Goal: Task Accomplishment & Management: Use online tool/utility

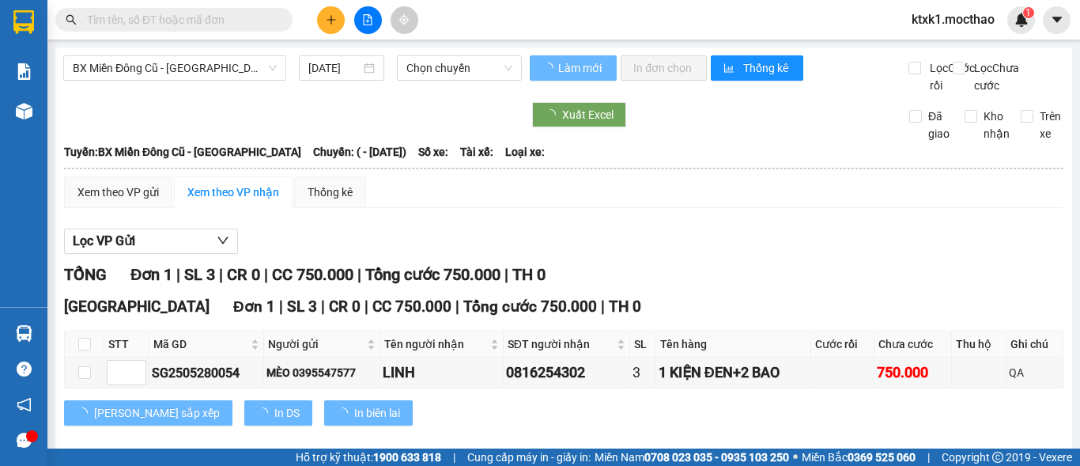
type input "[DATE]"
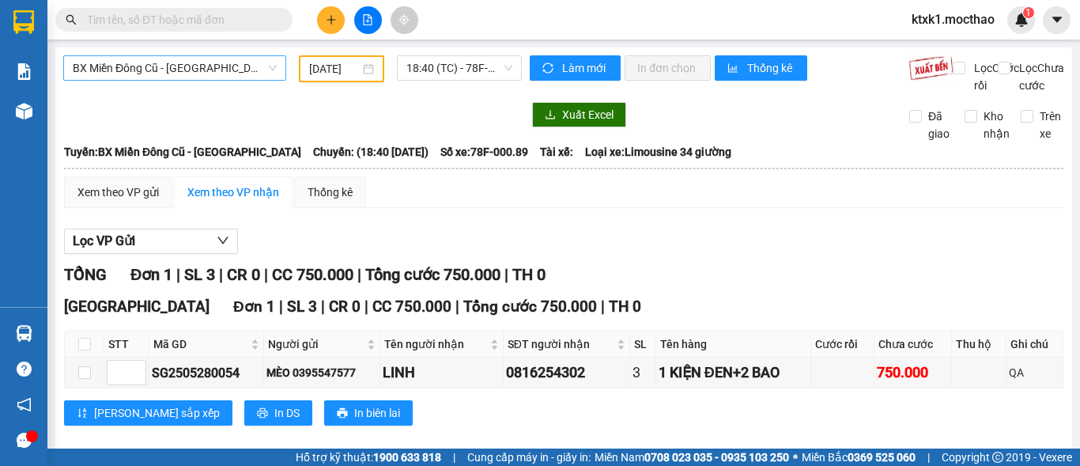
click at [231, 68] on span "BX Miền Đông Cũ - [GEOGRAPHIC_DATA]" at bounding box center [175, 68] width 204 height 24
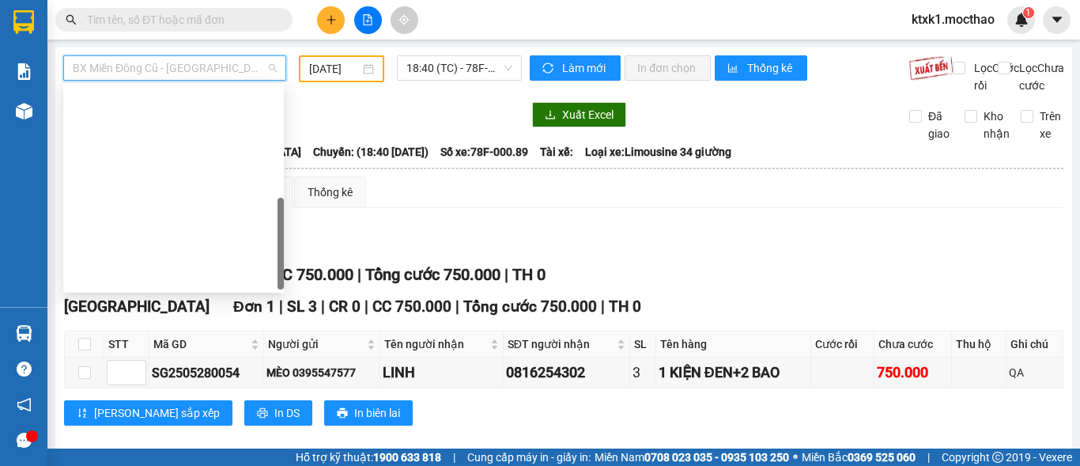
scroll to position [354, 0]
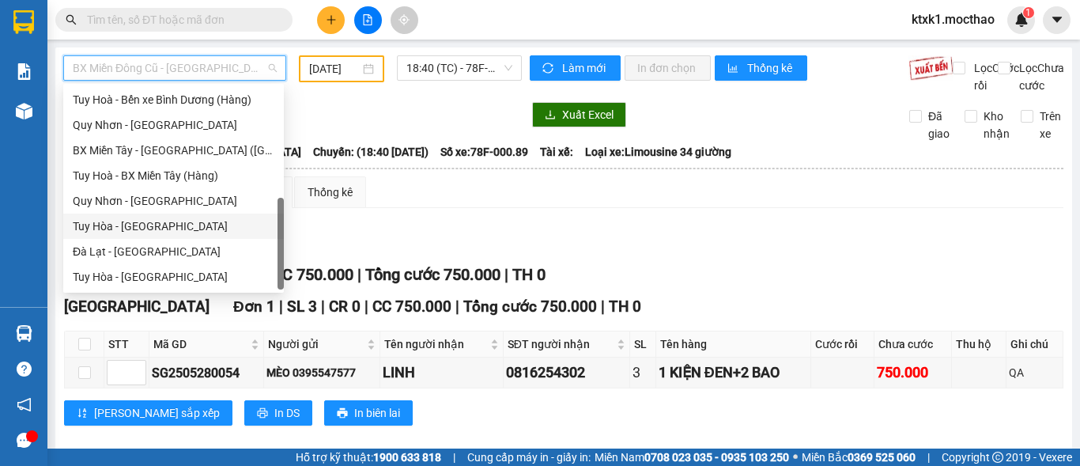
click at [129, 235] on div "Tuy Hòa - [GEOGRAPHIC_DATA]" at bounding box center [173, 226] width 221 height 25
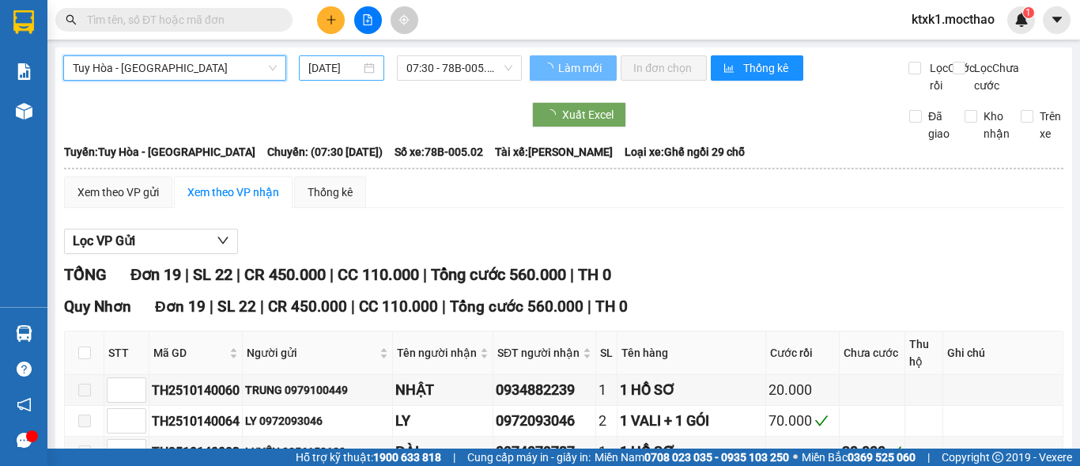
click at [326, 68] on input "[DATE]" at bounding box center [334, 67] width 52 height 17
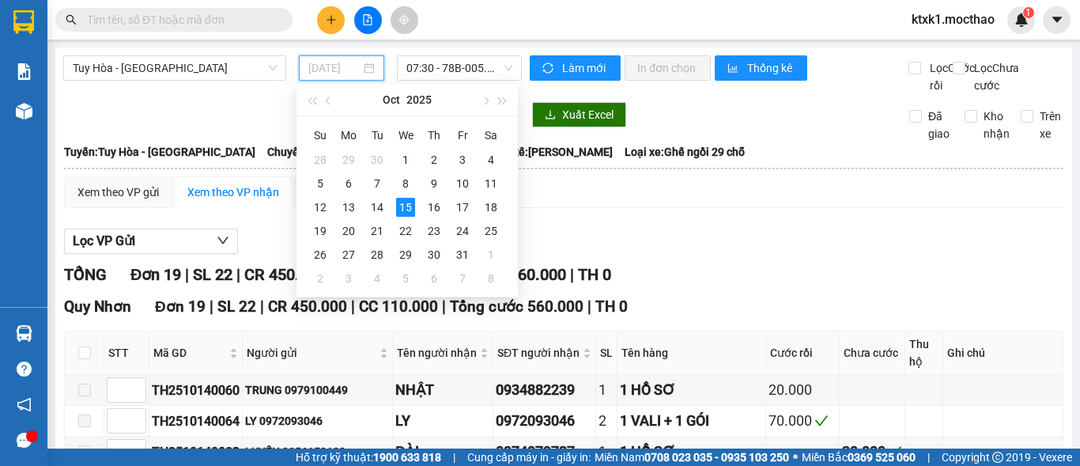
type input "[DATE]"
click at [406, 208] on div "15" at bounding box center [405, 207] width 19 height 19
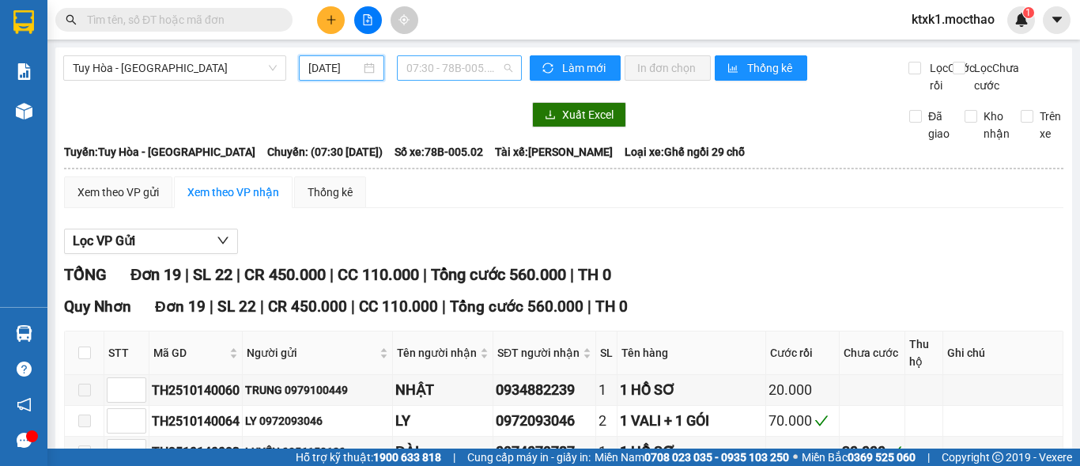
click at [445, 64] on span "07:30 - 78B-005.02" at bounding box center [459, 68] width 106 height 24
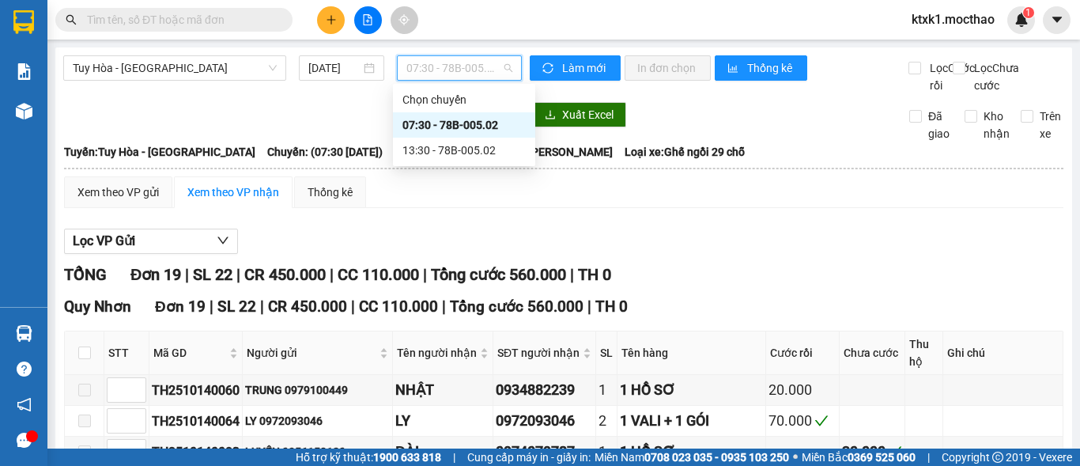
click at [478, 129] on div "07:30 - 78B-005.02" at bounding box center [464, 124] width 123 height 17
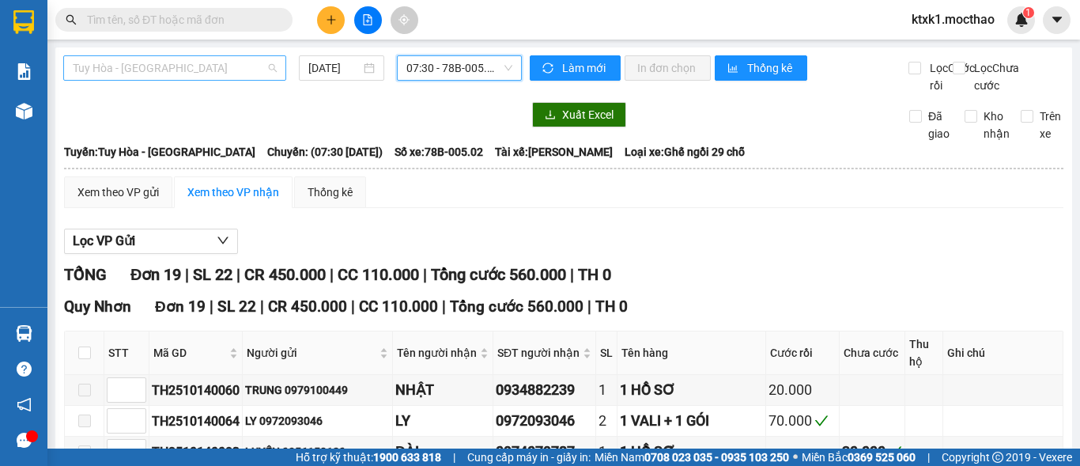
click at [198, 69] on span "Tuy Hòa - [GEOGRAPHIC_DATA]" at bounding box center [175, 68] width 204 height 24
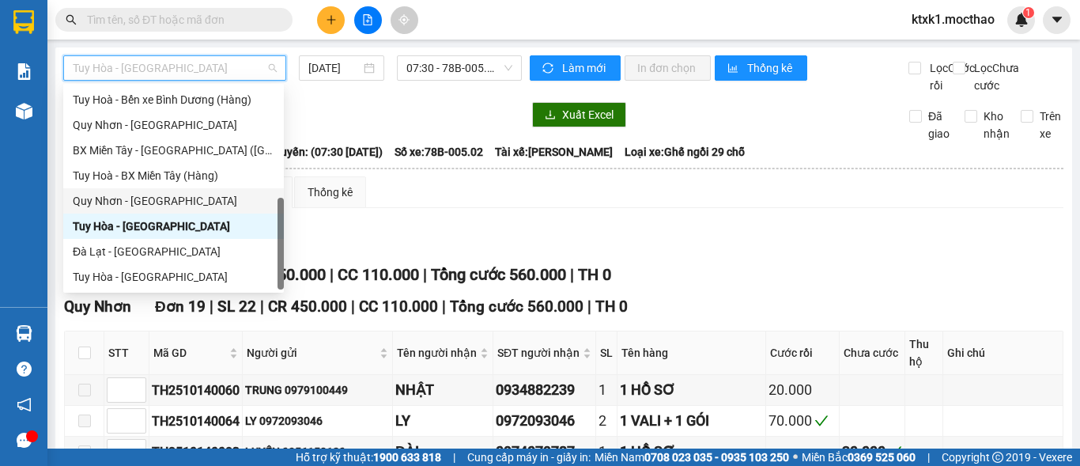
click at [149, 202] on div "Quy Nhơn - [GEOGRAPHIC_DATA]" at bounding box center [174, 200] width 202 height 17
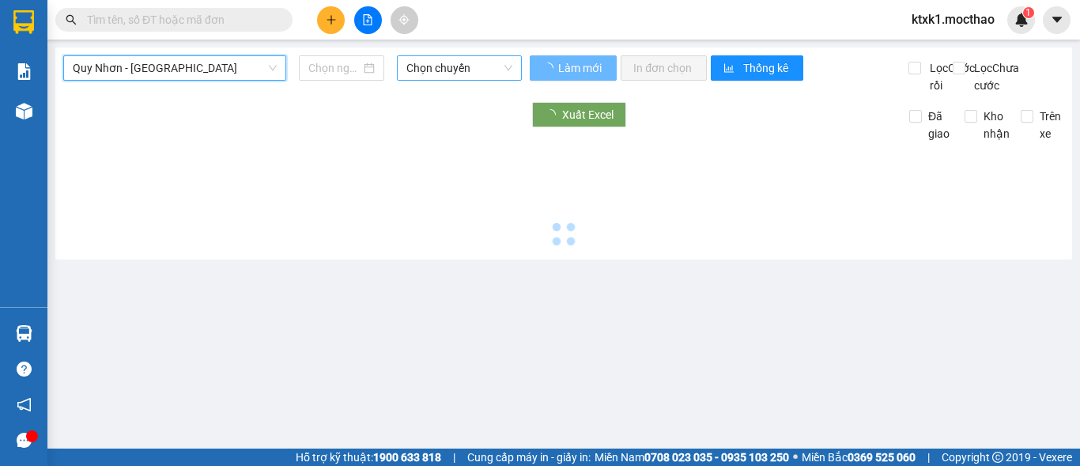
type input "[DATE]"
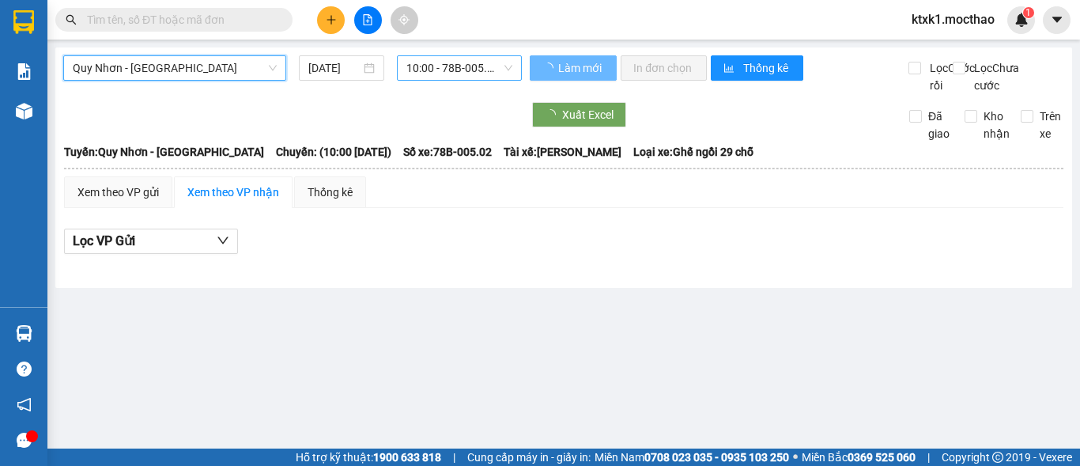
click at [419, 66] on span "10:00 - 78B-005.02" at bounding box center [459, 68] width 106 height 24
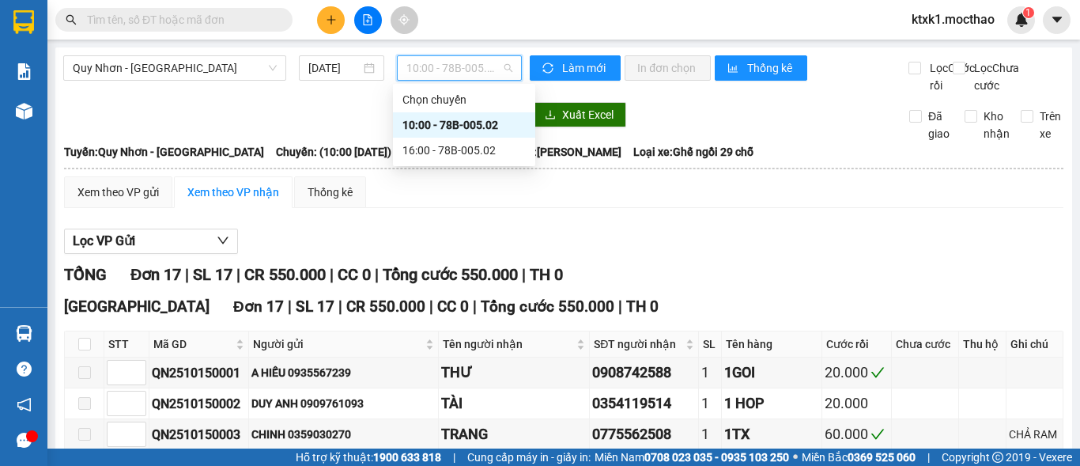
click at [469, 126] on div "10:00 - 78B-005.02" at bounding box center [464, 124] width 123 height 17
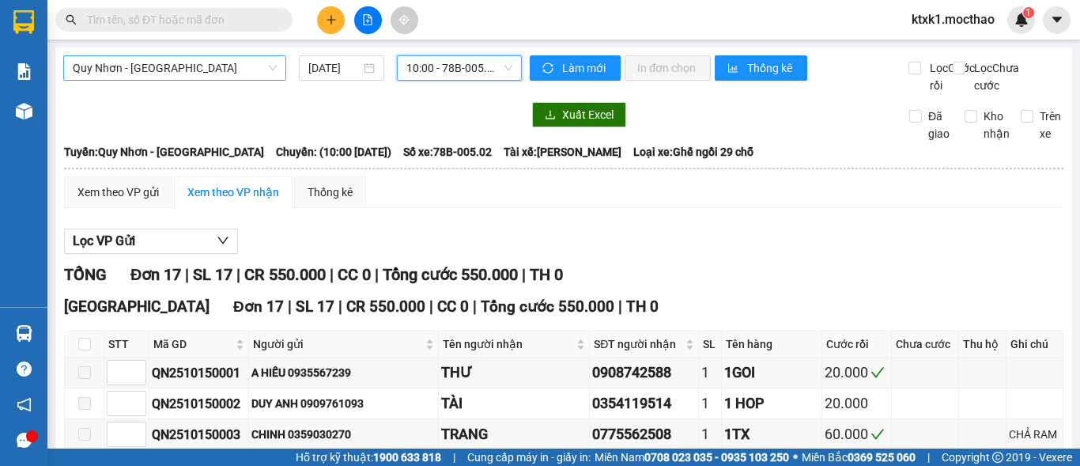
click at [180, 70] on span "Quy Nhơn - [GEOGRAPHIC_DATA]" at bounding box center [175, 68] width 204 height 24
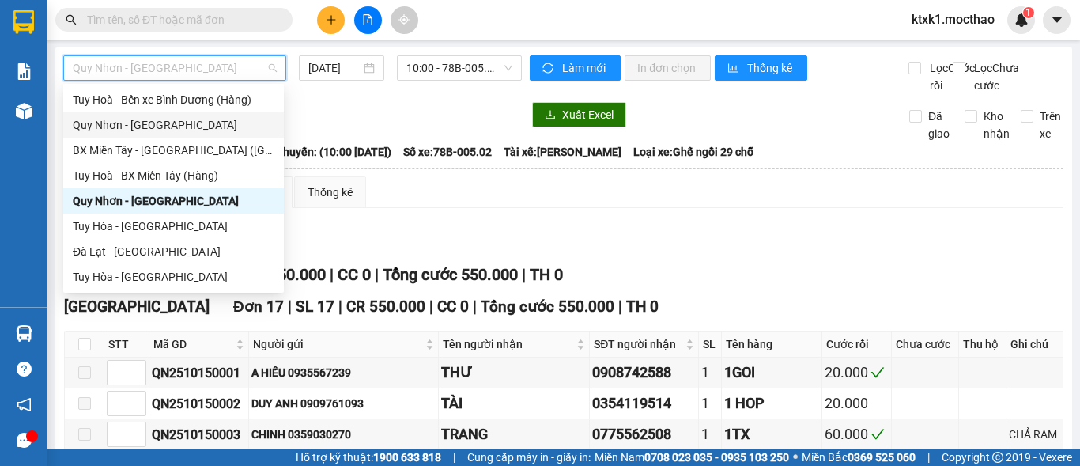
click at [144, 125] on div "Quy Nhơn - [GEOGRAPHIC_DATA]" at bounding box center [174, 124] width 202 height 17
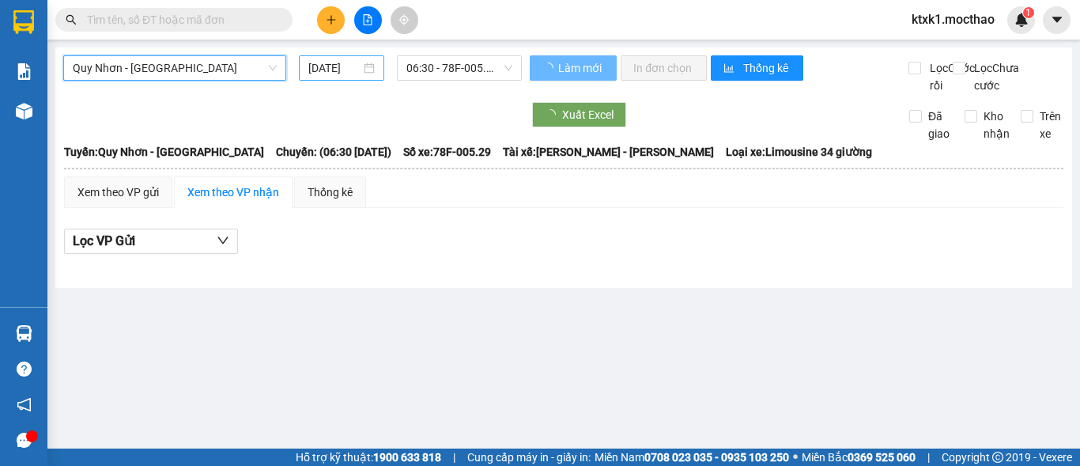
click at [322, 67] on input "[DATE]" at bounding box center [334, 67] width 52 height 17
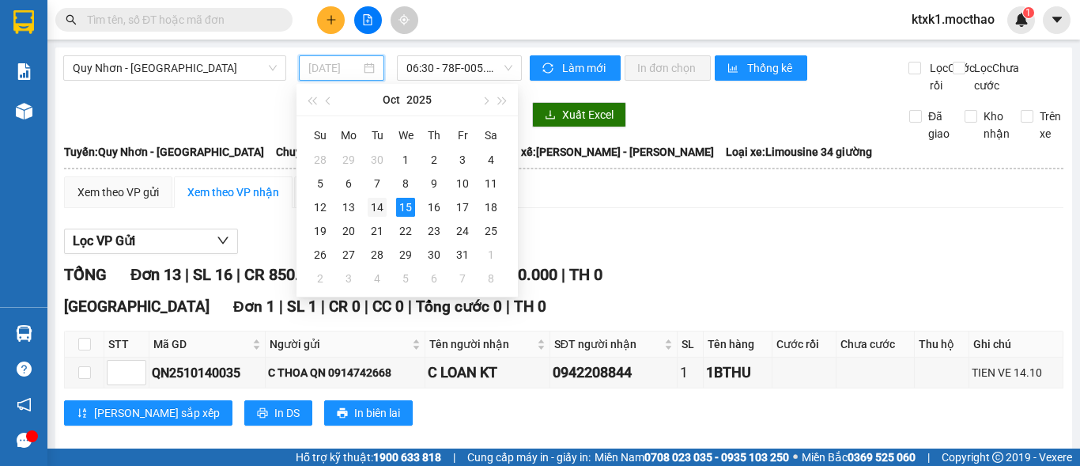
click at [379, 209] on div "14" at bounding box center [377, 207] width 19 height 19
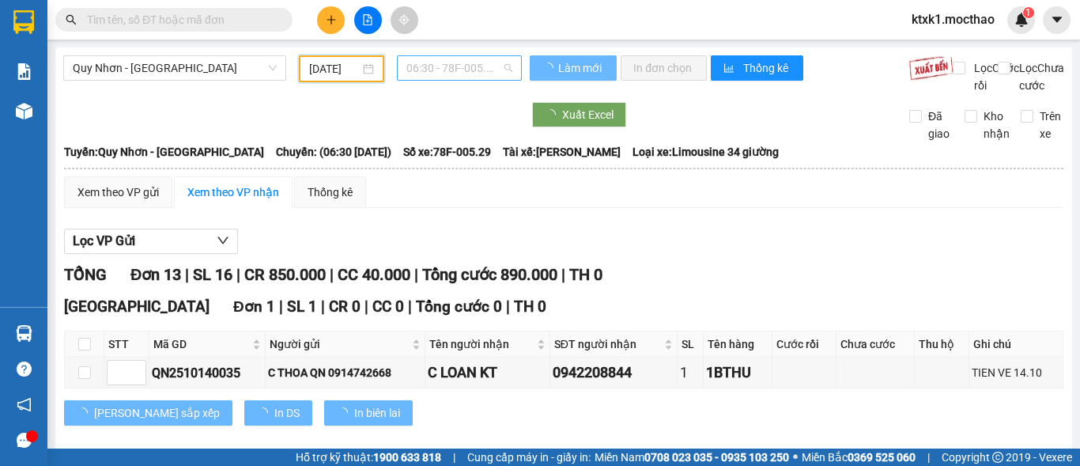
type input "[DATE]"
click at [425, 70] on span "06:30 - 78F-005.29" at bounding box center [459, 68] width 106 height 24
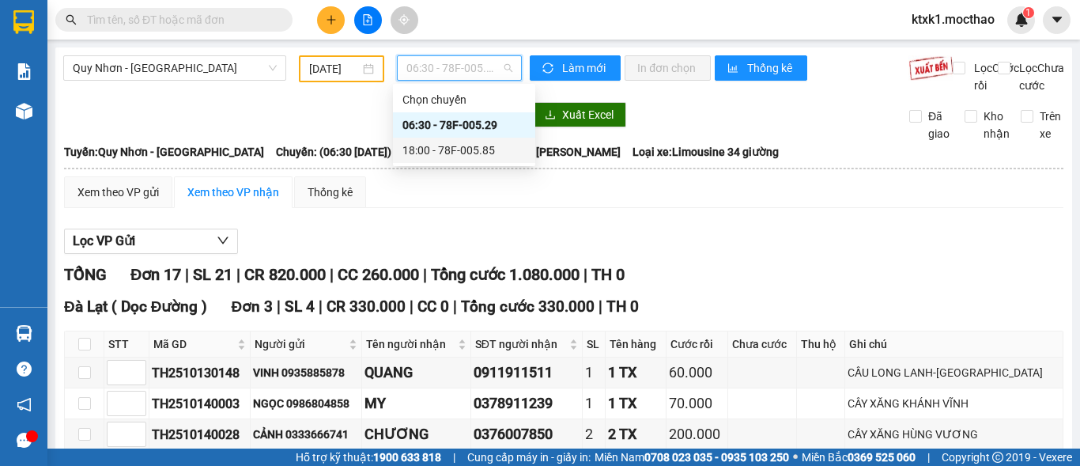
click at [445, 147] on div "18:00 - 78F-005.85" at bounding box center [464, 150] width 123 height 17
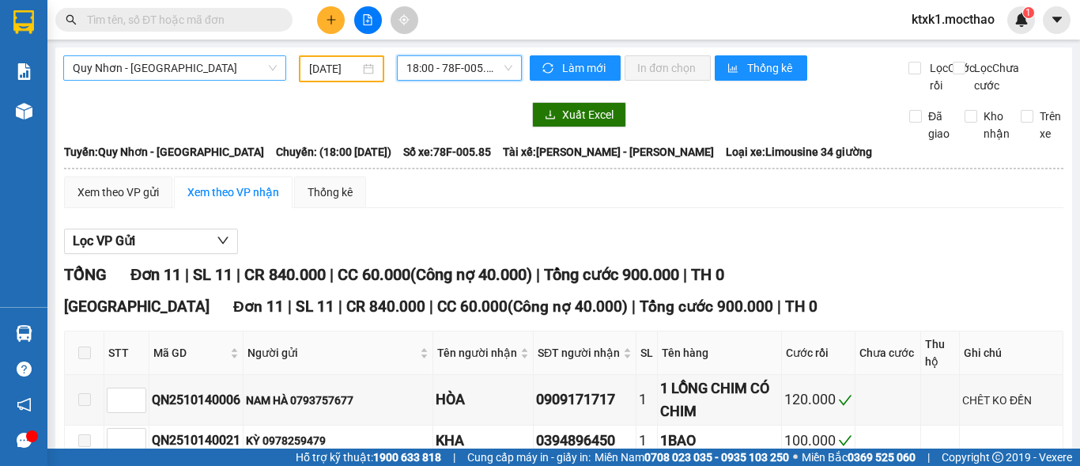
click at [177, 64] on span "Quy Nhơn - [GEOGRAPHIC_DATA]" at bounding box center [175, 68] width 204 height 24
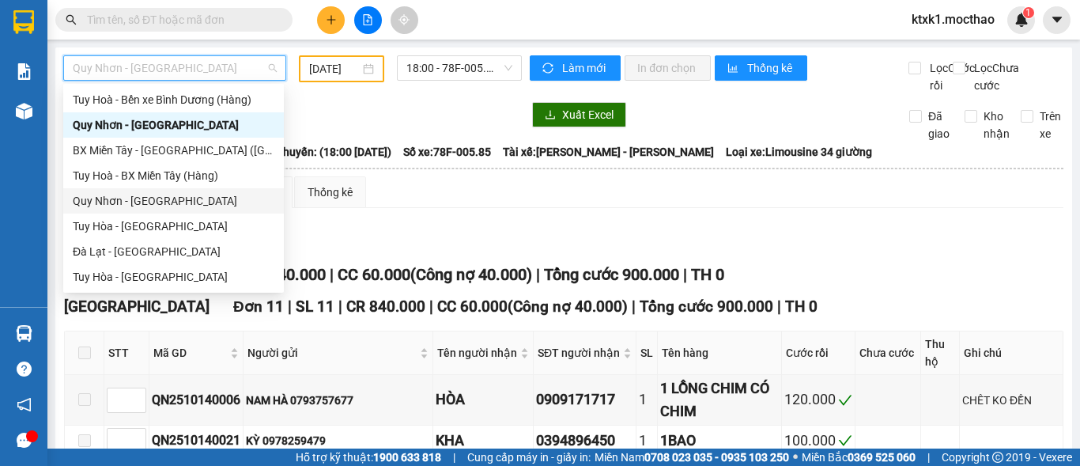
scroll to position [196, 0]
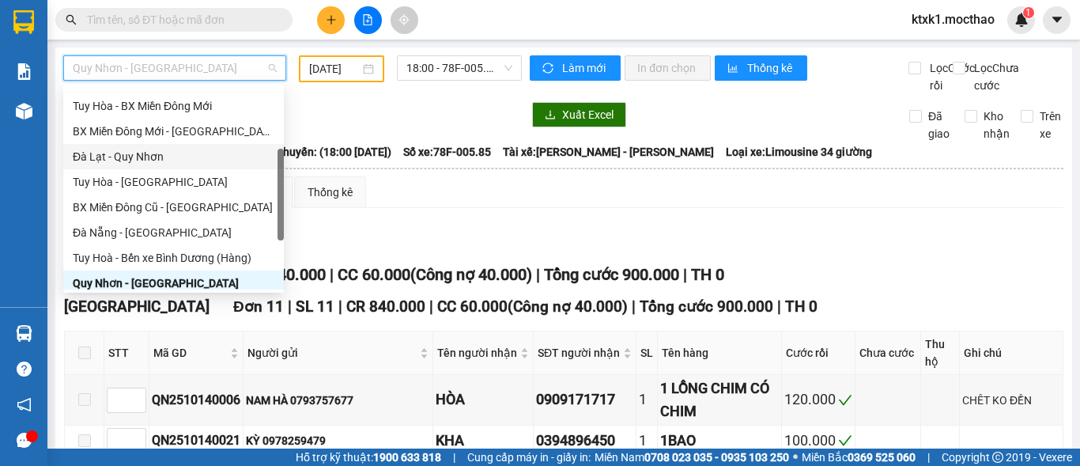
click at [113, 154] on div "Đà Lạt - Quy Nhơn" at bounding box center [174, 156] width 202 height 17
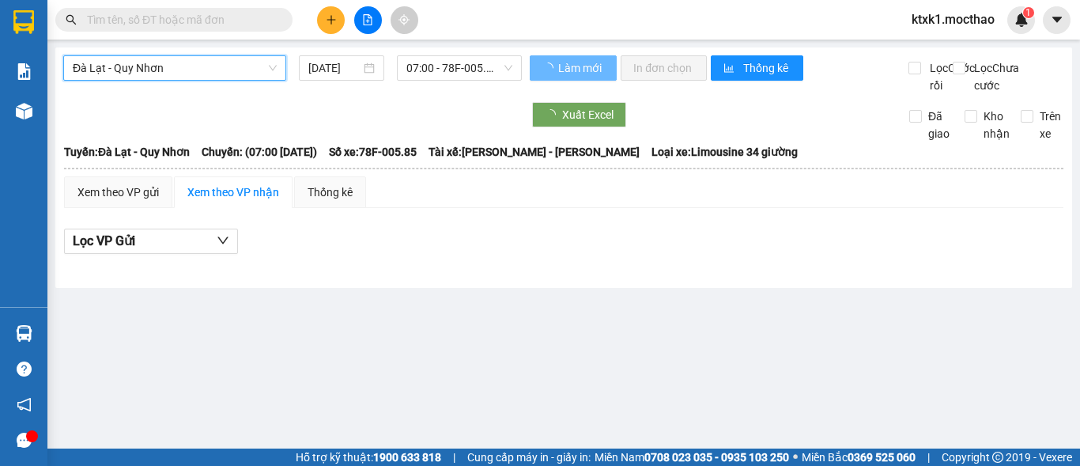
click at [331, 64] on input "[DATE]" at bounding box center [334, 67] width 52 height 17
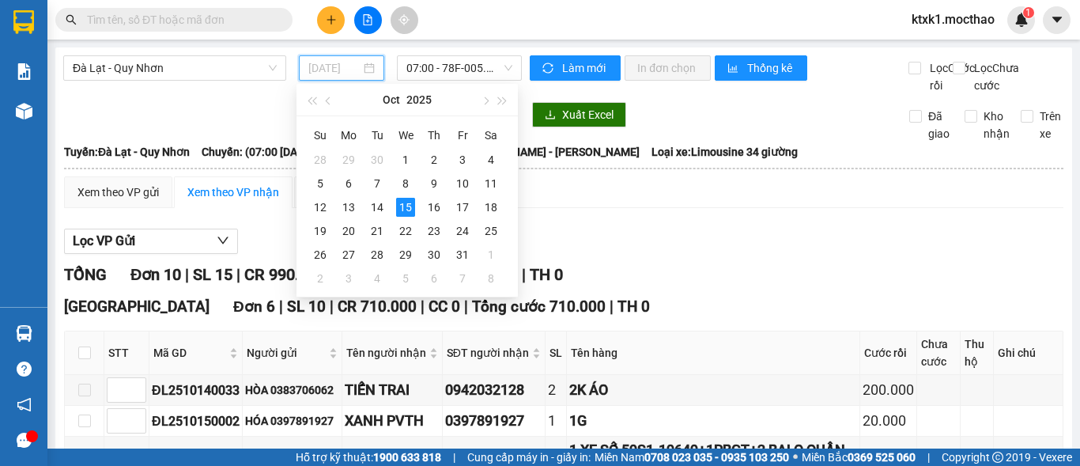
type input "[DATE]"
click at [405, 206] on div "15" at bounding box center [405, 207] width 19 height 19
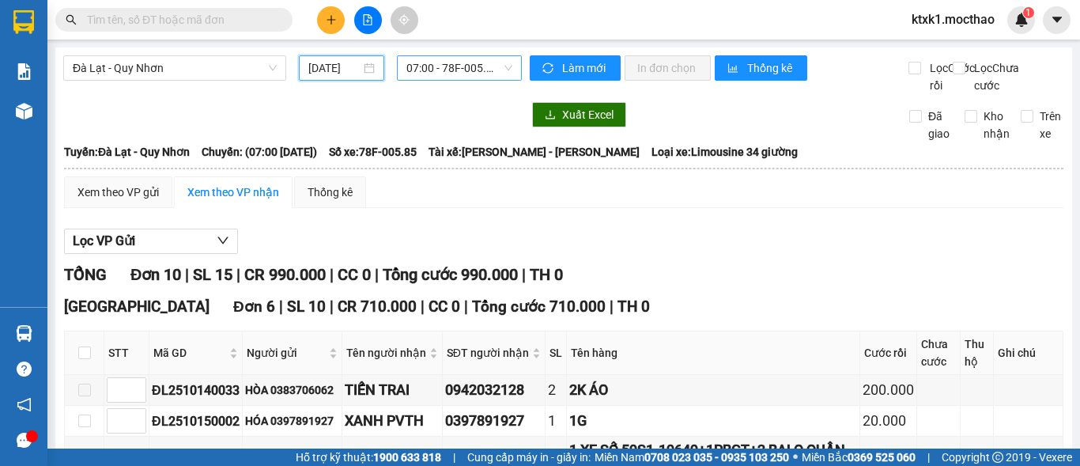
click at [445, 72] on span "07:00 - 78F-005.85" at bounding box center [459, 68] width 106 height 24
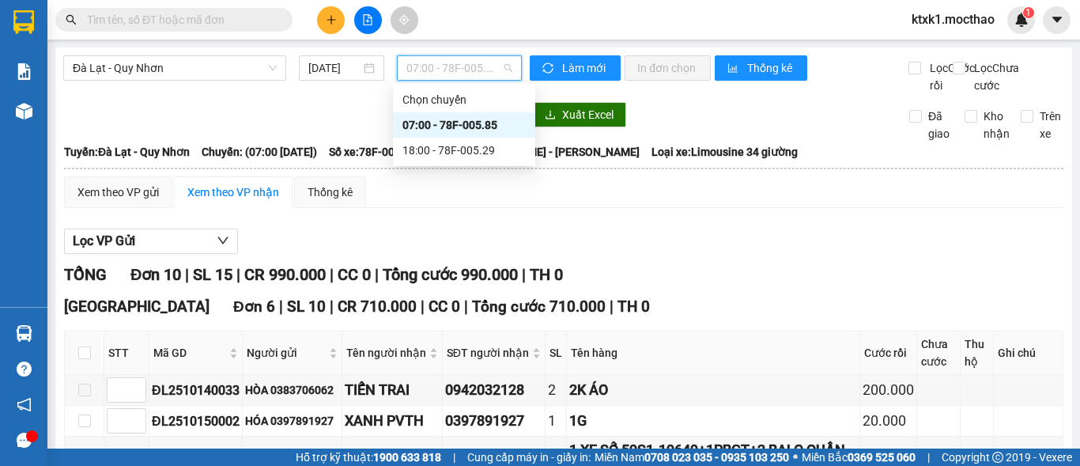
drag, startPoint x: 486, startPoint y: 128, endPoint x: 411, endPoint y: 149, distance: 77.3
click at [486, 127] on div "07:00 - 78F-005.85" at bounding box center [464, 124] width 123 height 17
